Goal: Task Accomplishment & Management: Manage account settings

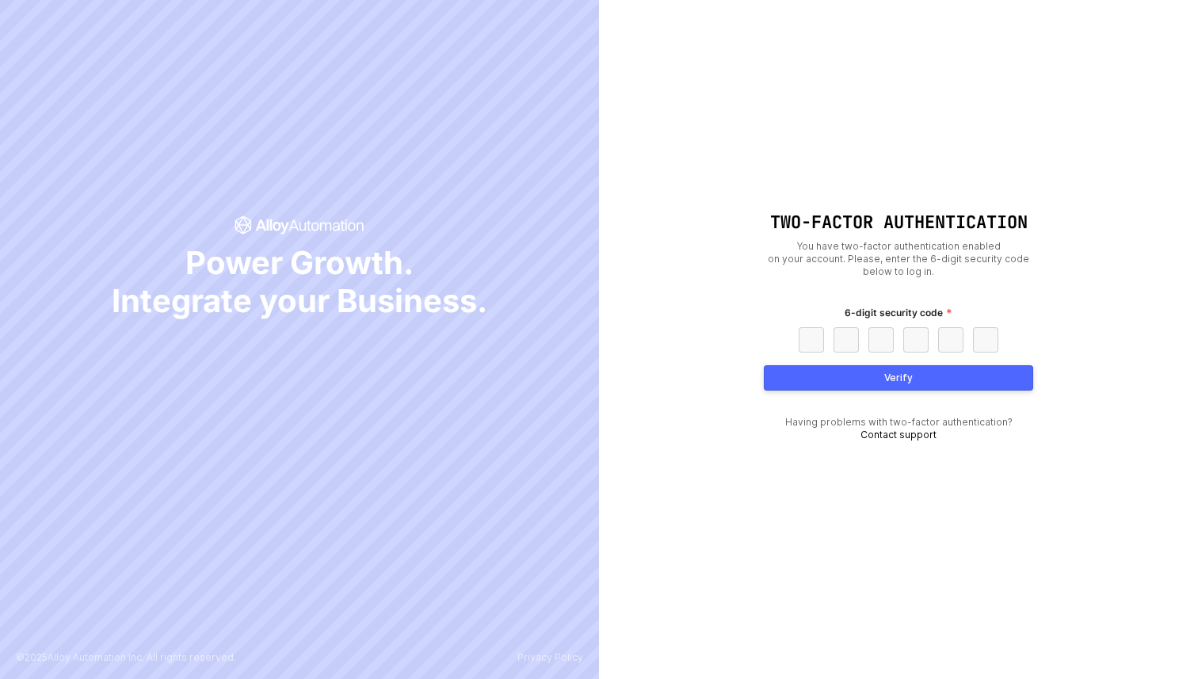
click at [802, 340] on input "text" at bounding box center [810, 339] width 25 height 25
drag, startPoint x: 783, startPoint y: 220, endPoint x: 1057, endPoint y: 220, distance: 274.1
click at [1058, 219] on div "Two-Factor Authentication You have two-factor authentication enabled on your ac…" at bounding box center [898, 339] width 599 height 679
copy h1 "Two-Factor Authentication"
drag, startPoint x: 837, startPoint y: 196, endPoint x: 860, endPoint y: 57, distance: 140.7
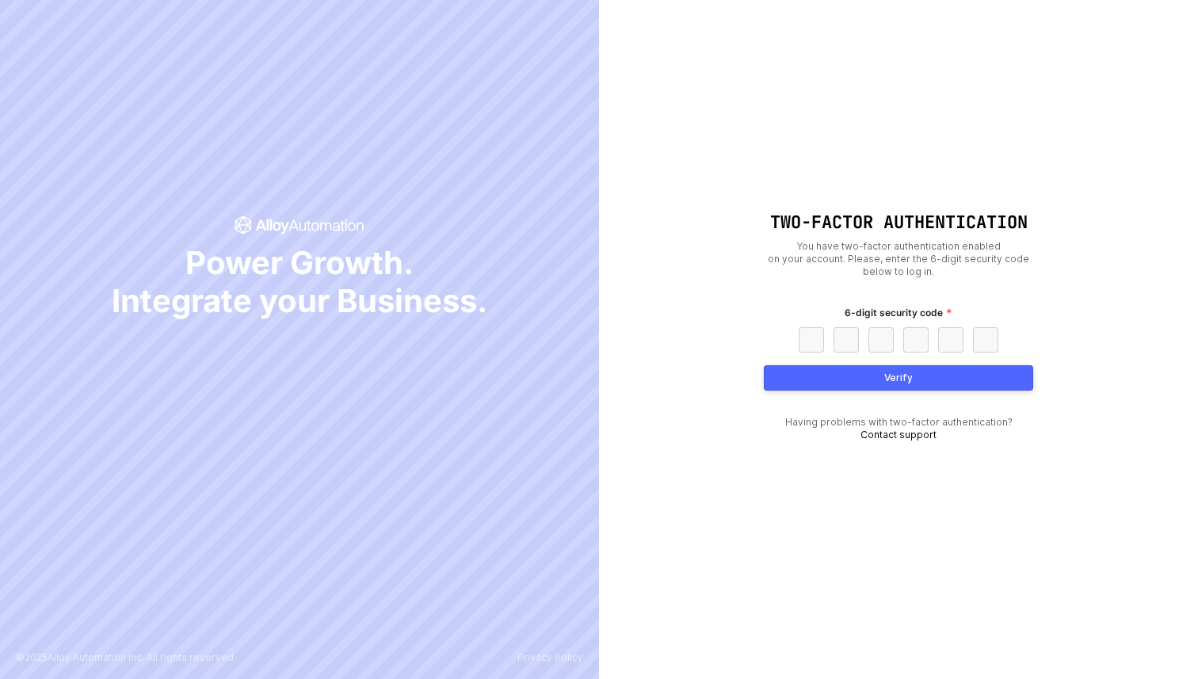
click at [840, 169] on div "Two-Factor Authentication You have two-factor authentication enabled on your ac…" at bounding box center [898, 339] width 599 height 679
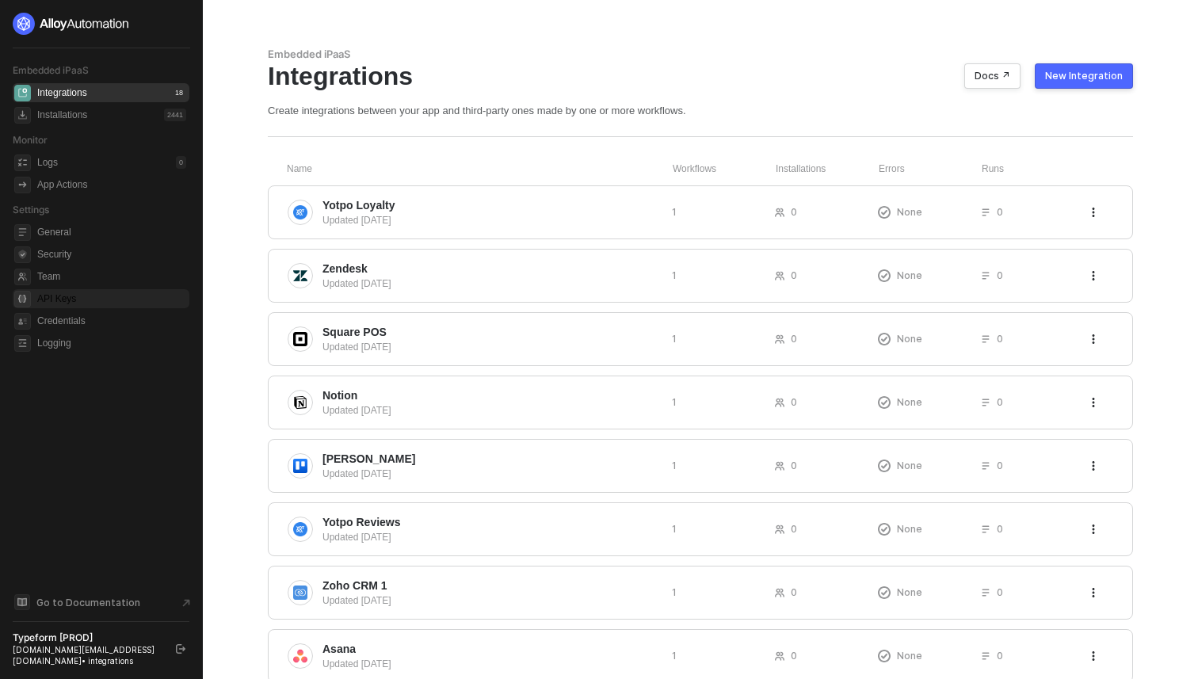
click at [61, 295] on span "API Keys" at bounding box center [111, 298] width 149 height 19
click at [73, 301] on span "API Keys" at bounding box center [111, 298] width 149 height 19
